Goal: Task Accomplishment & Management: Use online tool/utility

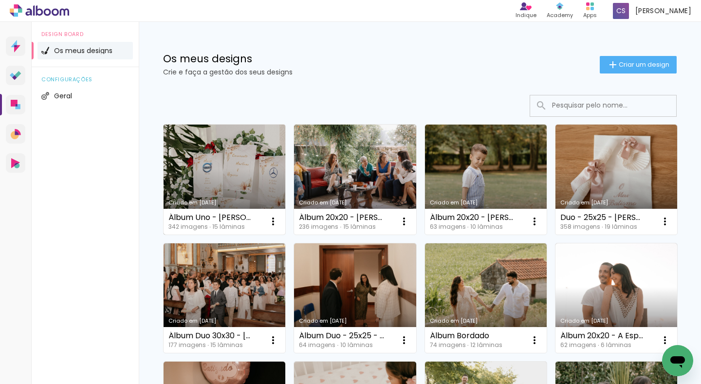
click at [216, 154] on link "Criado em [DATE]" at bounding box center [225, 180] width 122 height 110
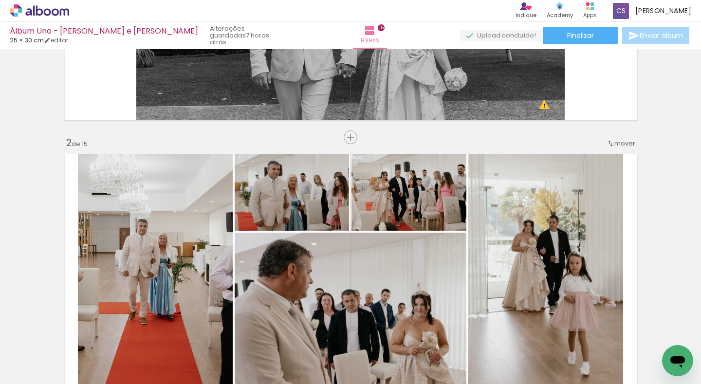
scroll to position [243, 0]
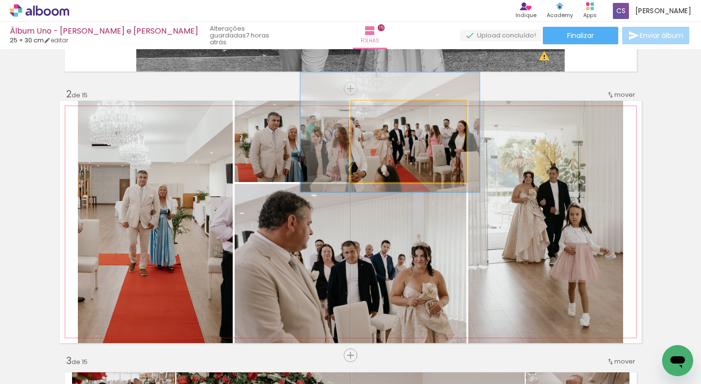
drag, startPoint x: 404, startPoint y: 112, endPoint x: 390, endPoint y: 111, distance: 14.6
click at [390, 111] on div at bounding box center [391, 111] width 9 height 9
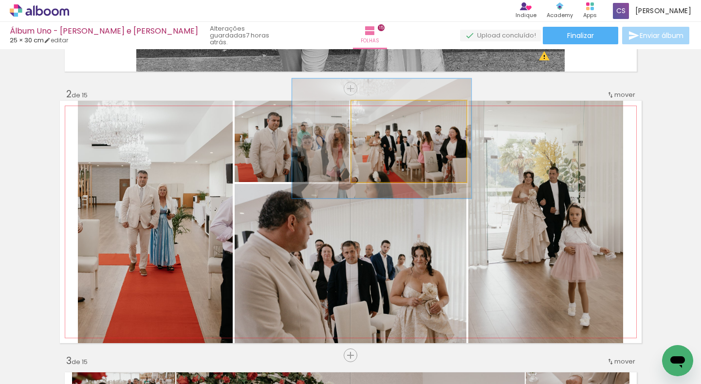
drag, startPoint x: 406, startPoint y: 164, endPoint x: 398, endPoint y: 171, distance: 10.4
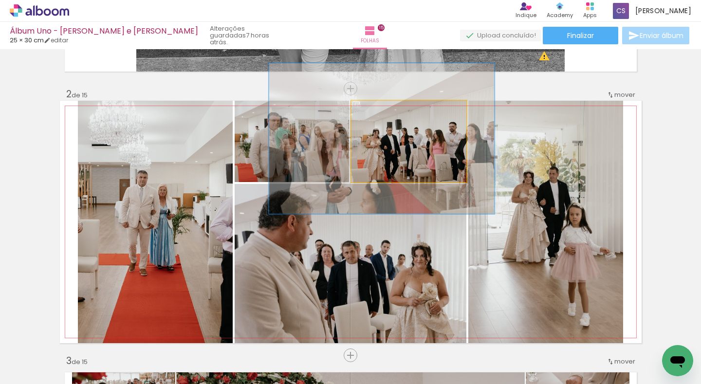
drag, startPoint x: 386, startPoint y: 115, endPoint x: 401, endPoint y: 115, distance: 14.6
type paper-slider "185"
click at [401, 115] on div at bounding box center [407, 111] width 16 height 16
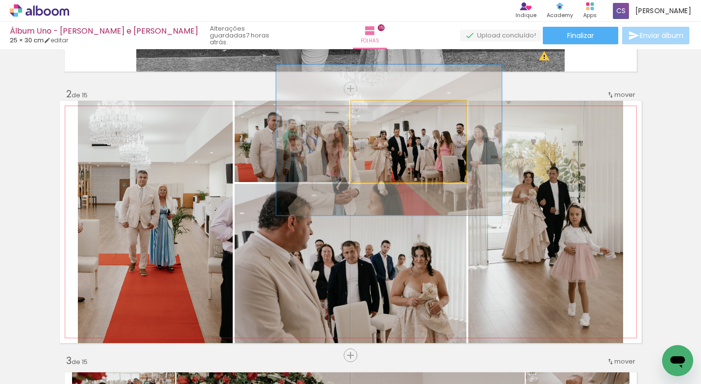
drag, startPoint x: 401, startPoint y: 164, endPoint x: 409, endPoint y: 165, distance: 7.4
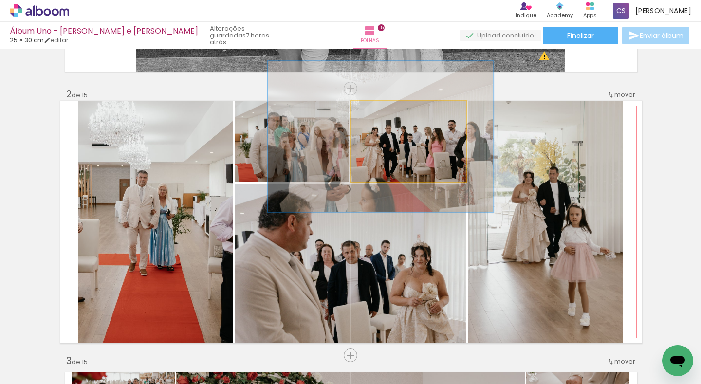
drag, startPoint x: 413, startPoint y: 163, endPoint x: 404, endPoint y: 161, distance: 8.6
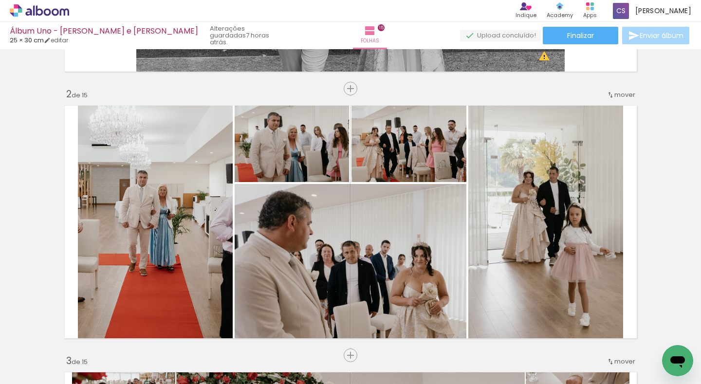
scroll to position [0, 3796]
